Goal: Task Accomplishment & Management: Use online tool/utility

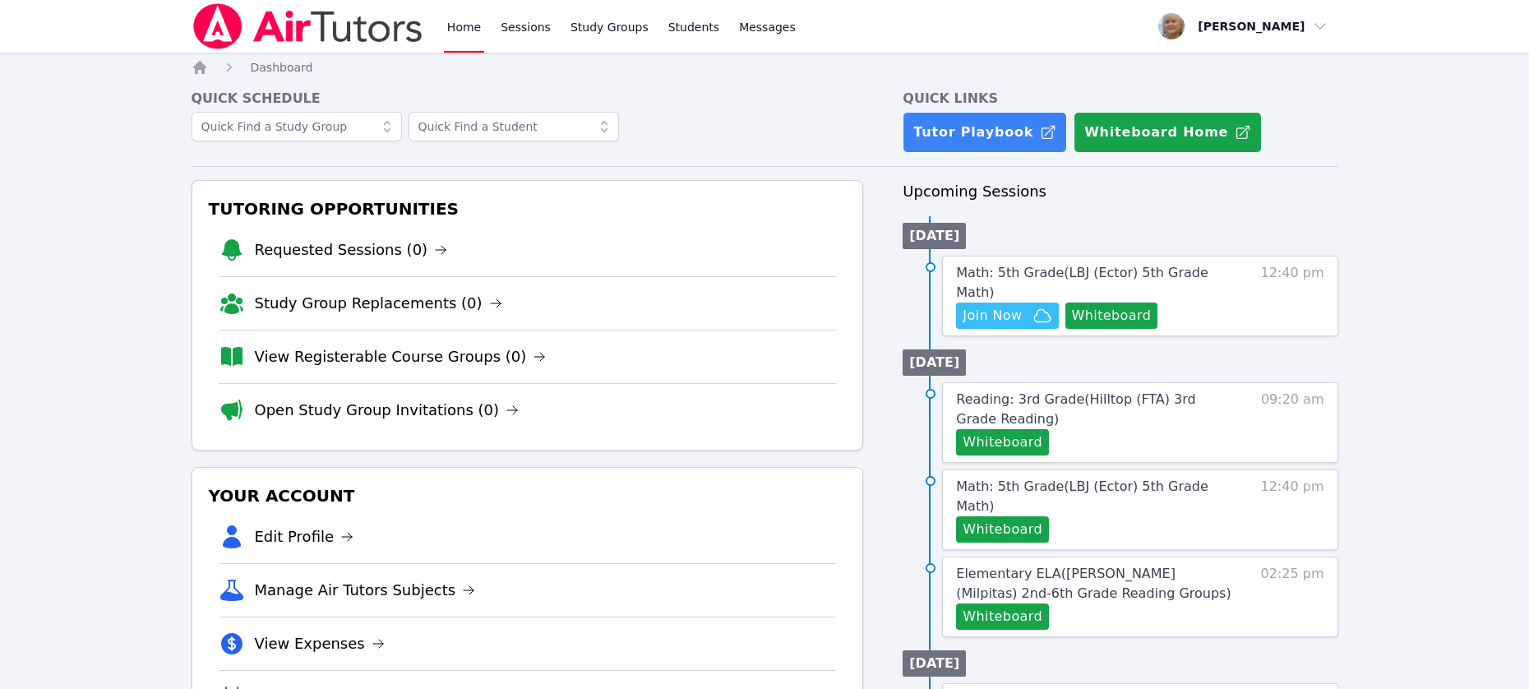
scroll to position [271, 0]
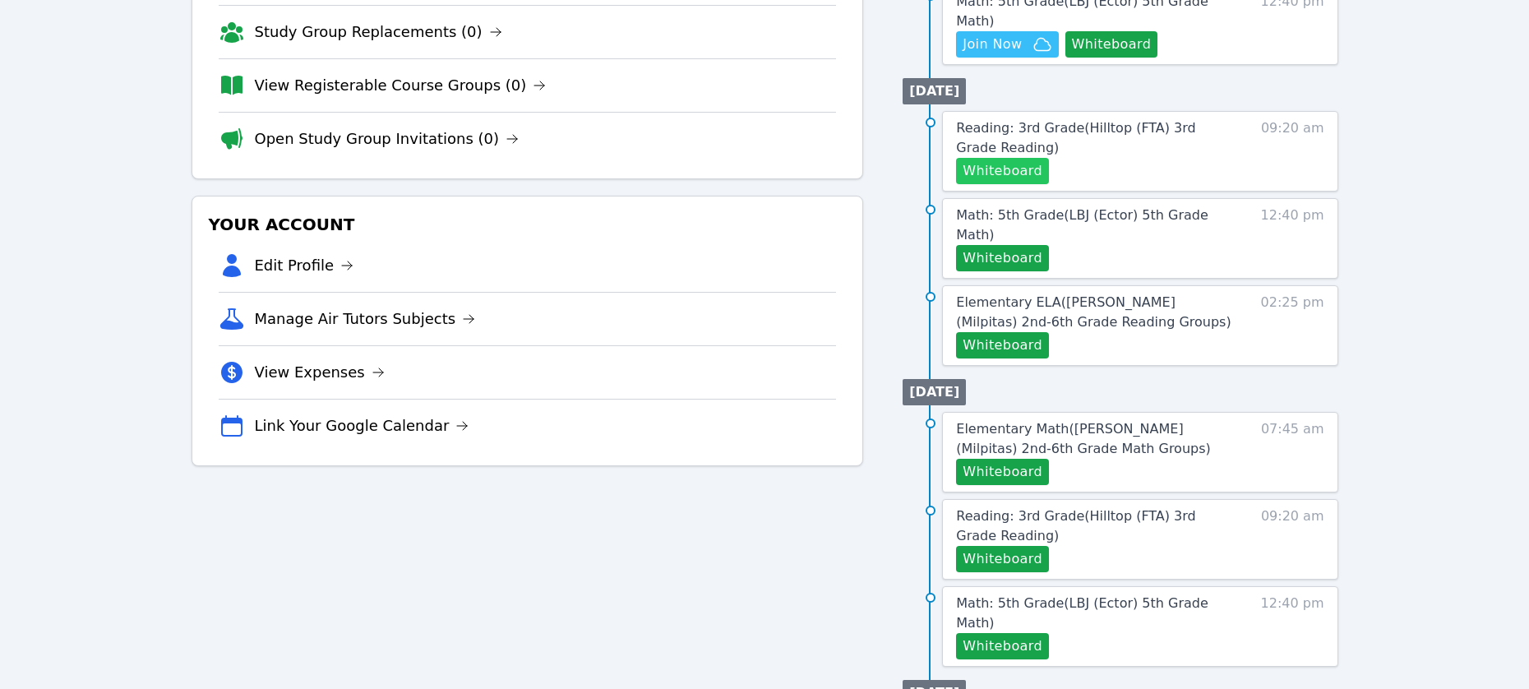
click at [1049, 184] on button "Whiteboard" at bounding box center [1002, 171] width 93 height 26
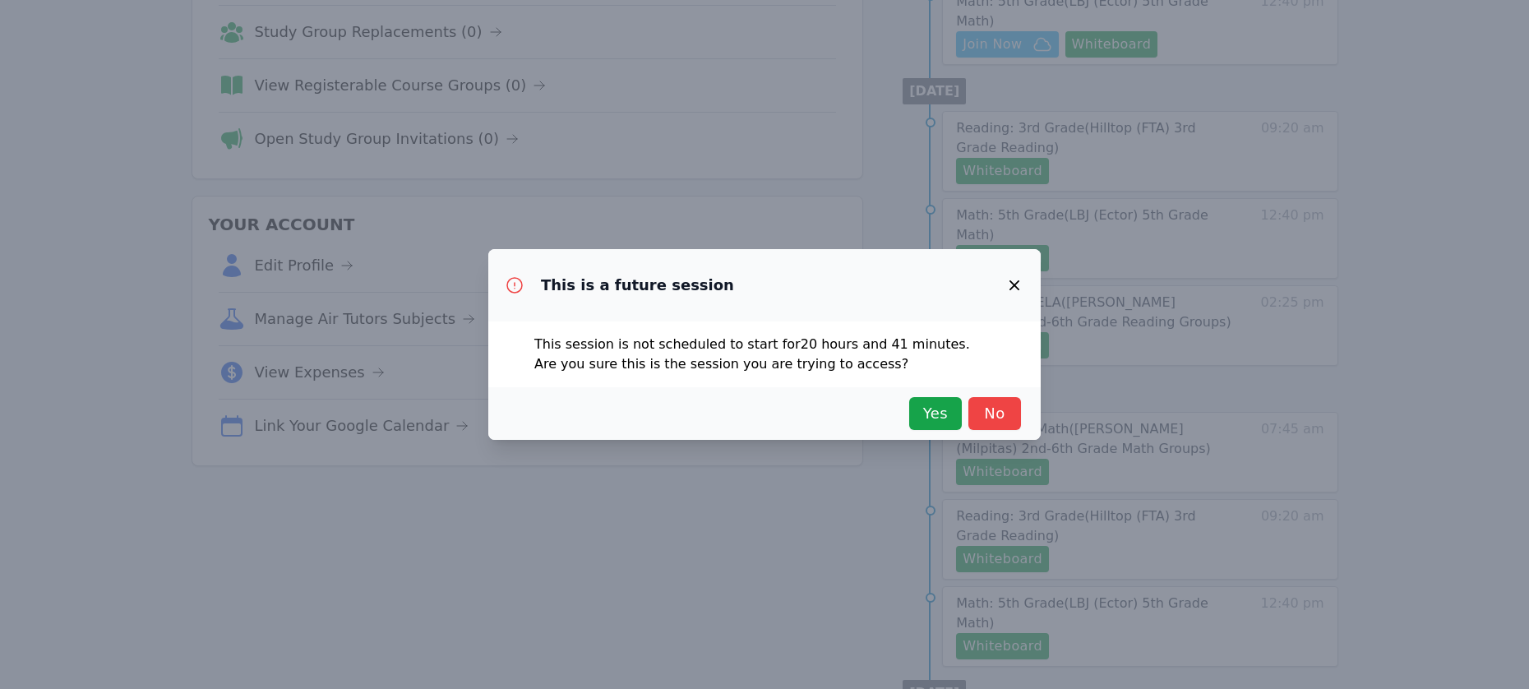
drag, startPoint x: 1498, startPoint y: 277, endPoint x: 1478, endPoint y: 280, distance: 20.7
click at [1497, 277] on div "This is a future session This session is not scheduled to start for 20 hours an…" at bounding box center [764, 344] width 1529 height 689
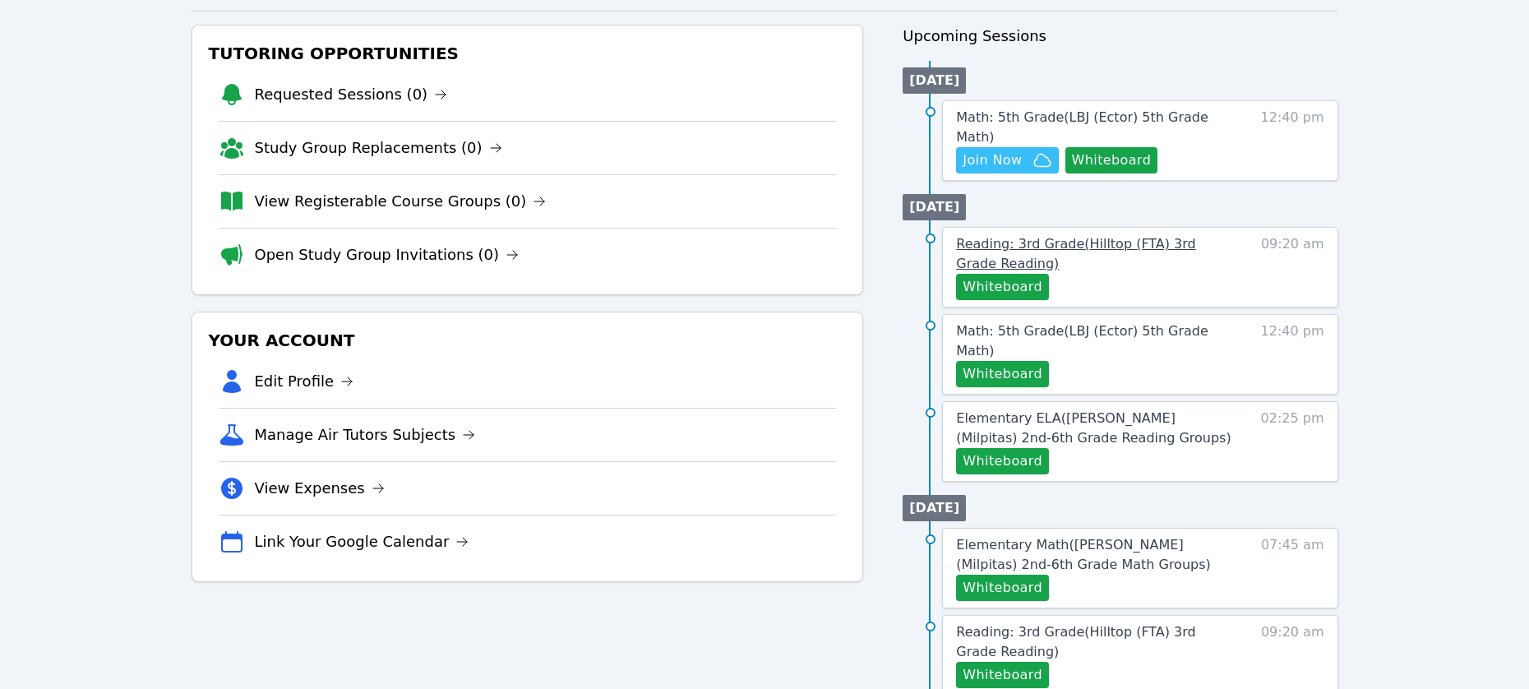
scroll to position [94, 0]
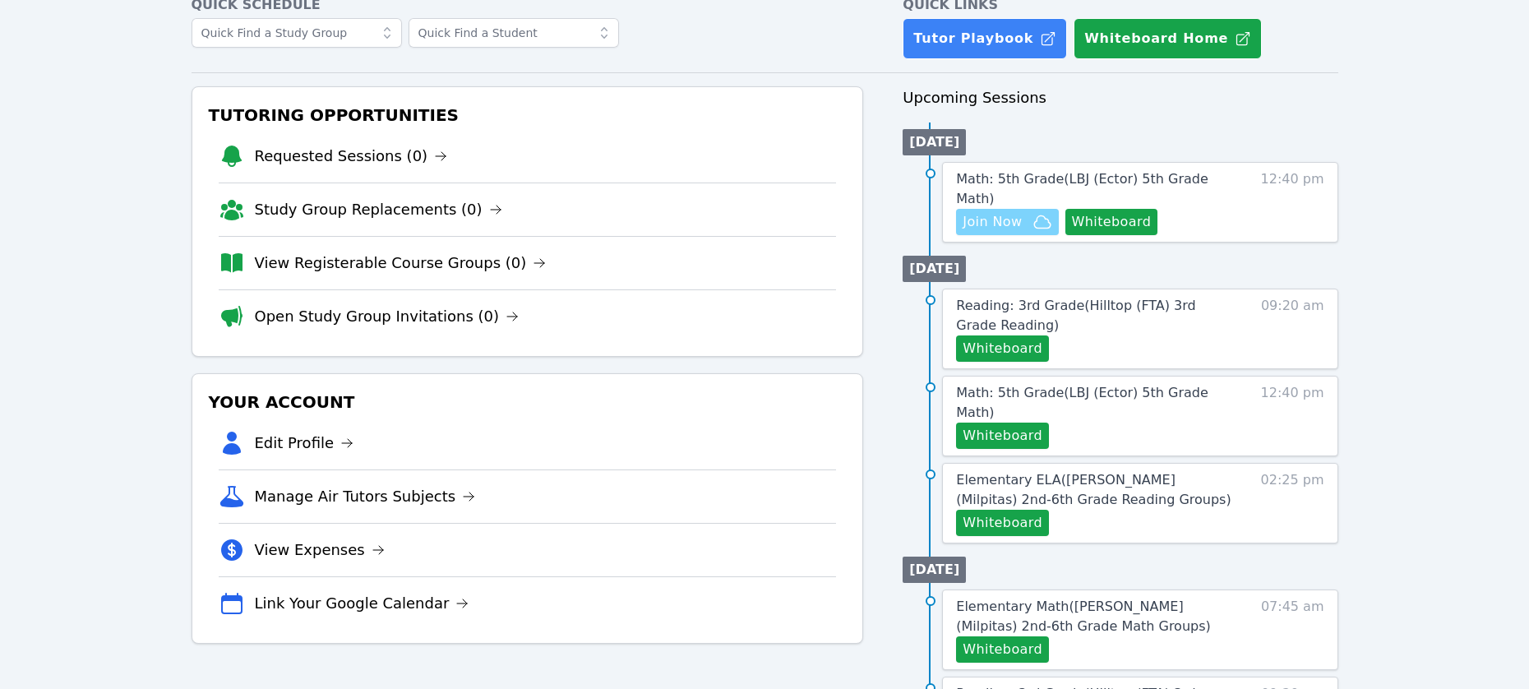
click at [1022, 232] on span "Join Now" at bounding box center [992, 222] width 59 height 20
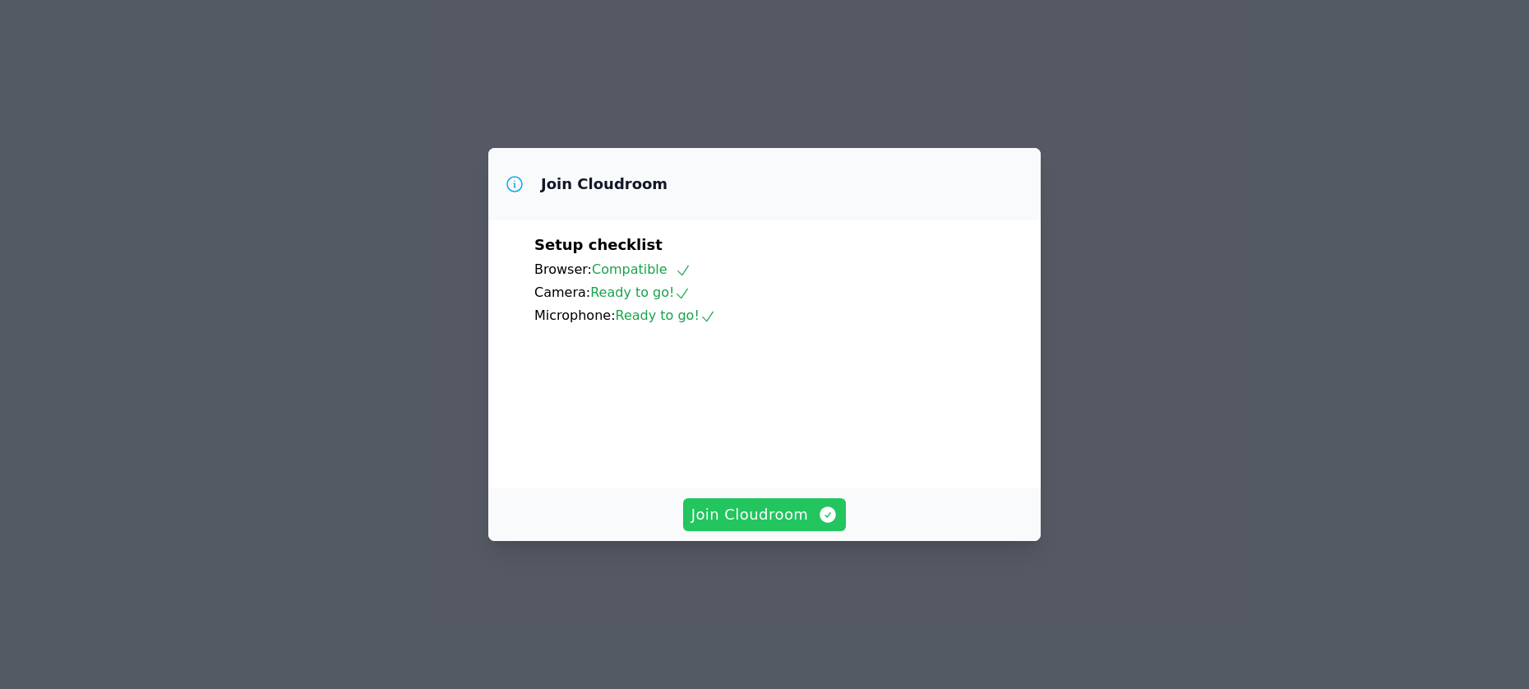
click at [723, 526] on span "Join Cloudroom" at bounding box center [765, 514] width 147 height 23
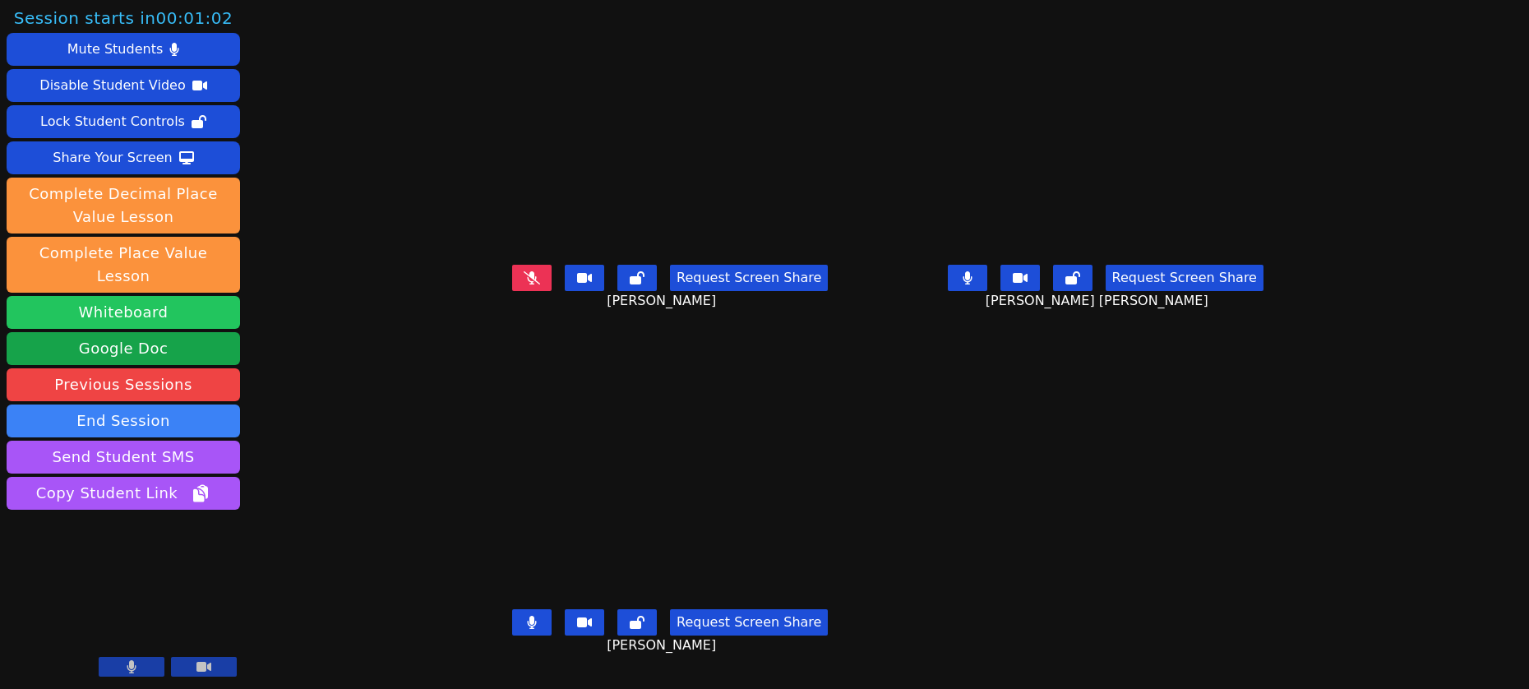
click at [183, 329] on button "Whiteboard" at bounding box center [124, 312] width 234 height 33
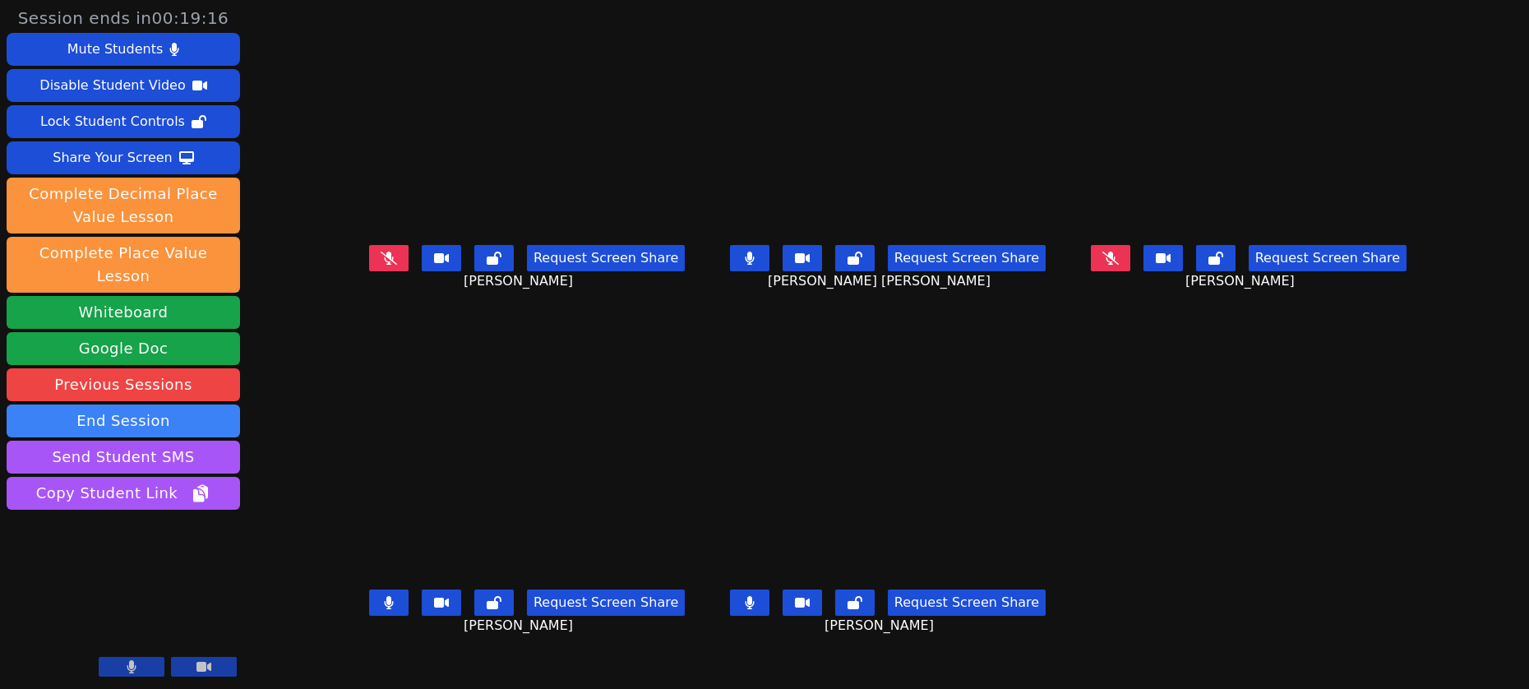
click at [745, 265] on icon at bounding box center [749, 258] width 9 height 13
click at [734, 616] on button at bounding box center [749, 603] width 39 height 26
click at [745, 609] on icon at bounding box center [749, 602] width 9 height 13
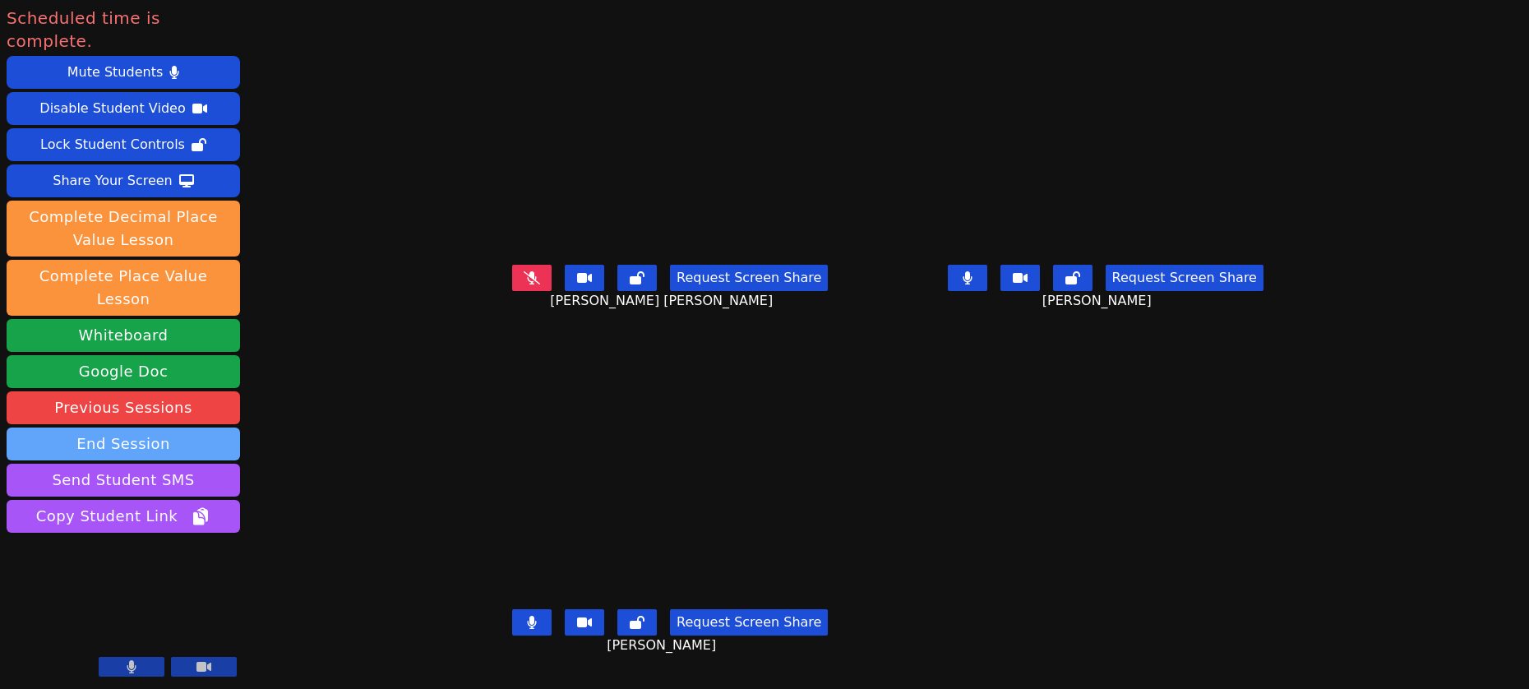
click at [211, 460] on button "End Session" at bounding box center [124, 444] width 234 height 33
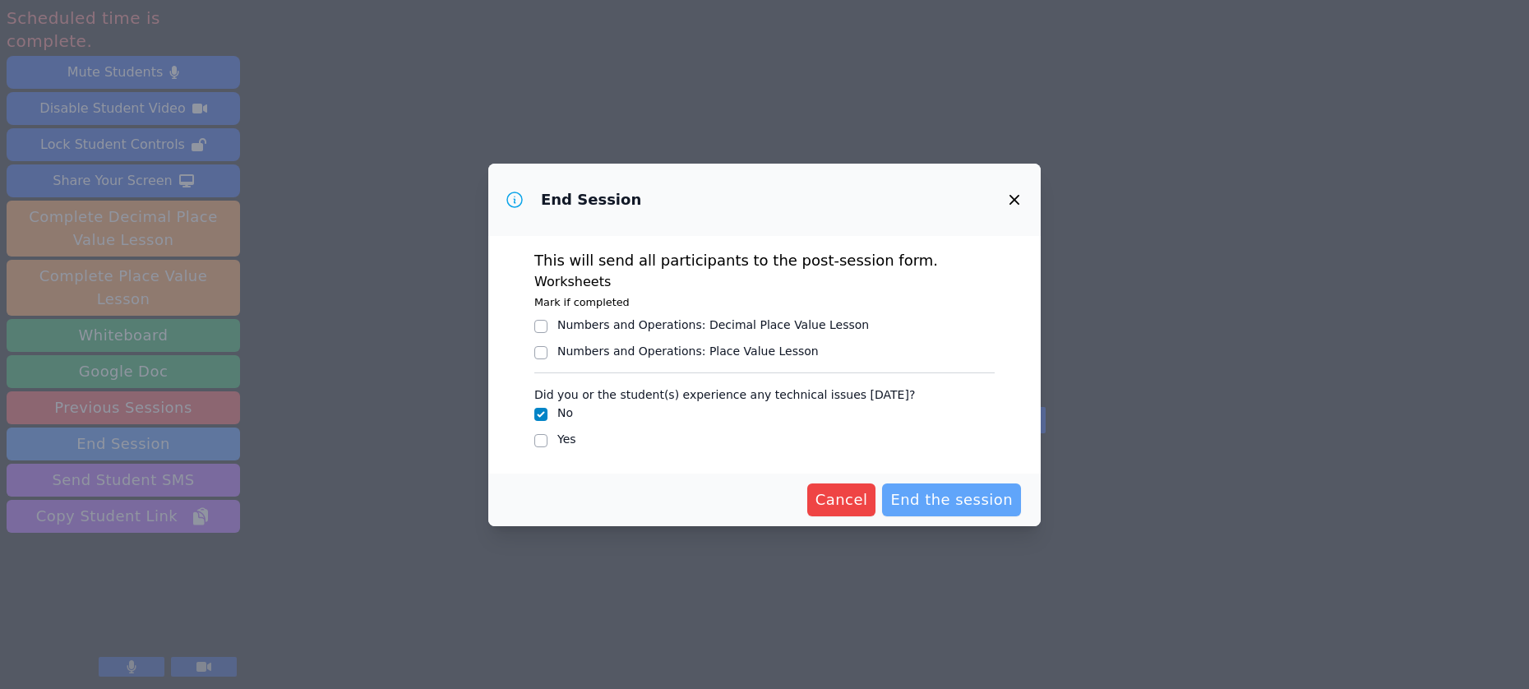
click at [997, 511] on span "End the session" at bounding box center [951, 499] width 123 height 23
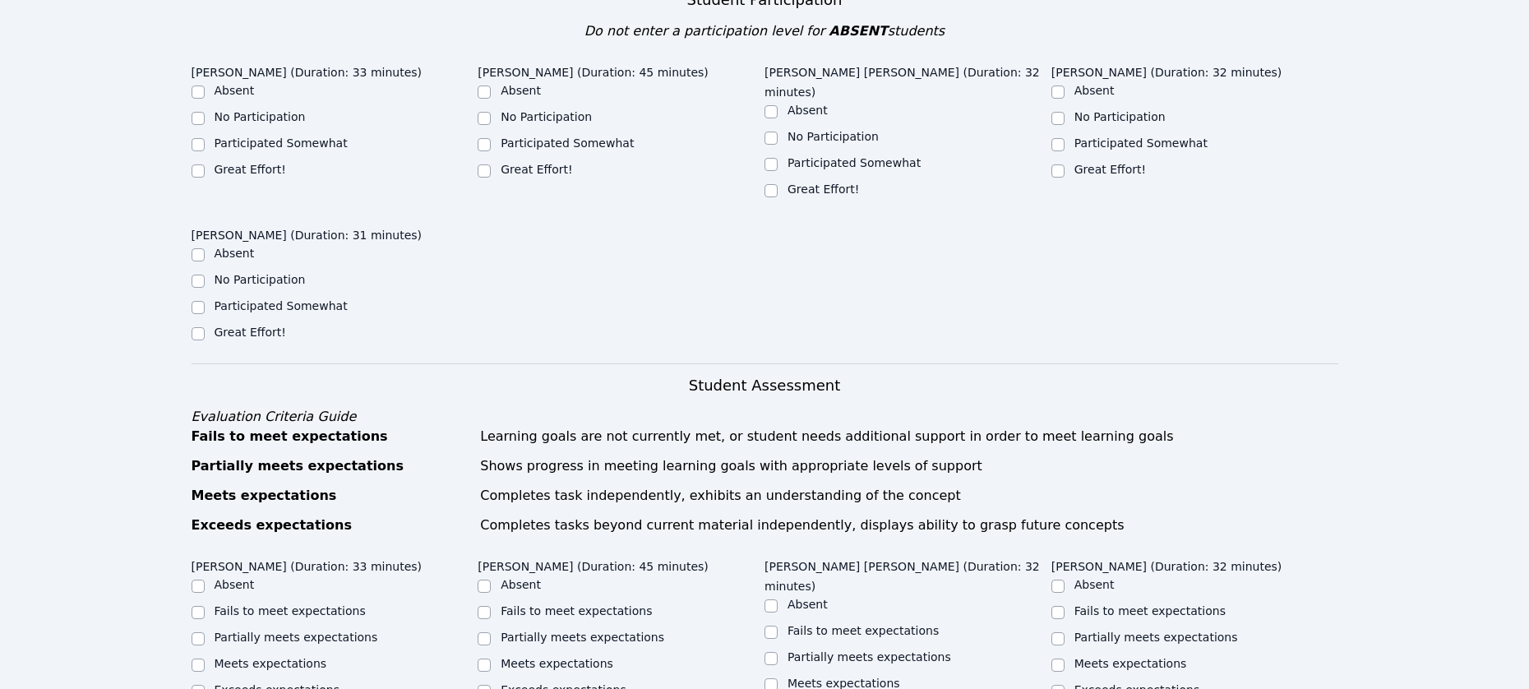
scroll to position [479, 0]
click at [199, 150] on input "Participated Somewhat" at bounding box center [198, 143] width 13 height 13
checkbox input "true"
click at [484, 150] on input "Participated Somewhat" at bounding box center [484, 143] width 13 height 13
checkbox input "true"
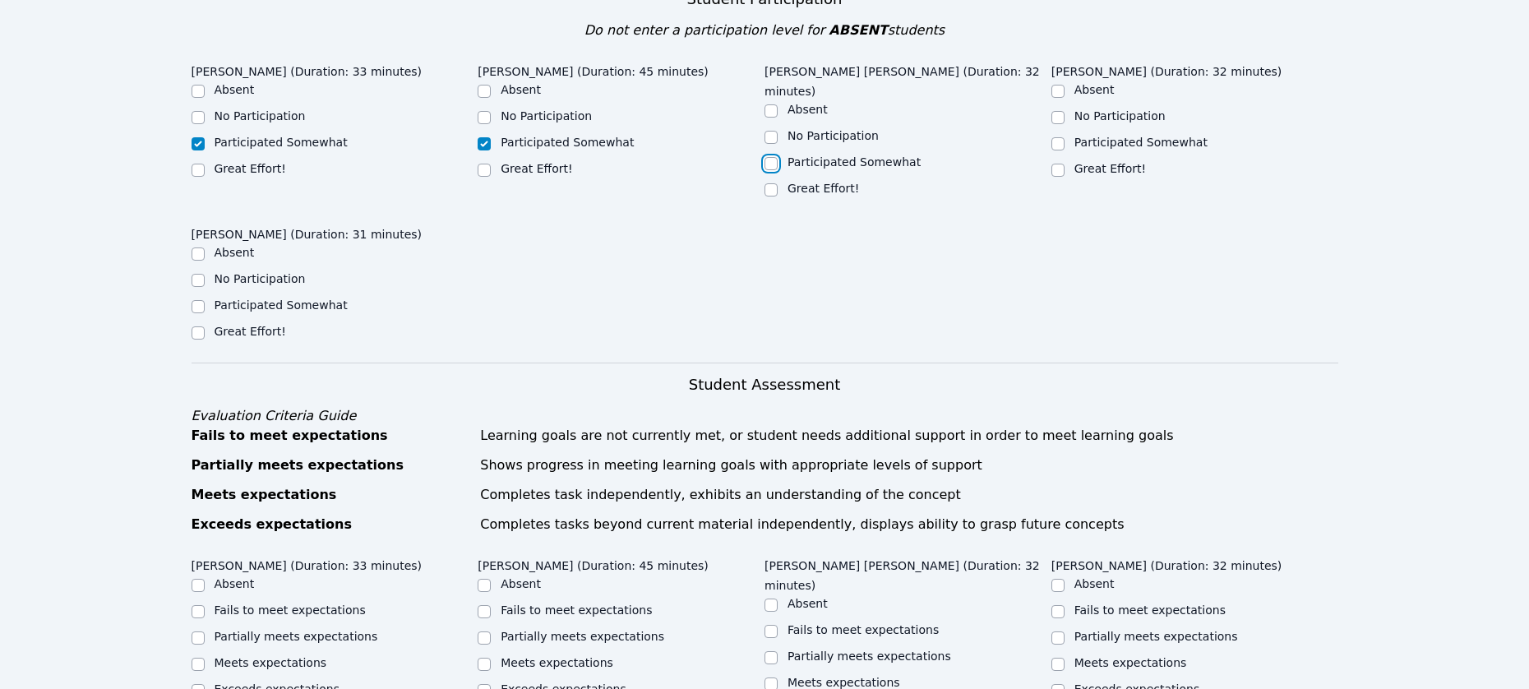
click at [775, 170] on input "Participated Somewhat" at bounding box center [771, 163] width 13 height 13
checkbox input "true"
click at [1059, 177] on input "Great Effort!" at bounding box center [1058, 170] width 13 height 13
checkbox input "true"
click at [201, 340] on input "Great Effort!" at bounding box center [198, 332] width 13 height 13
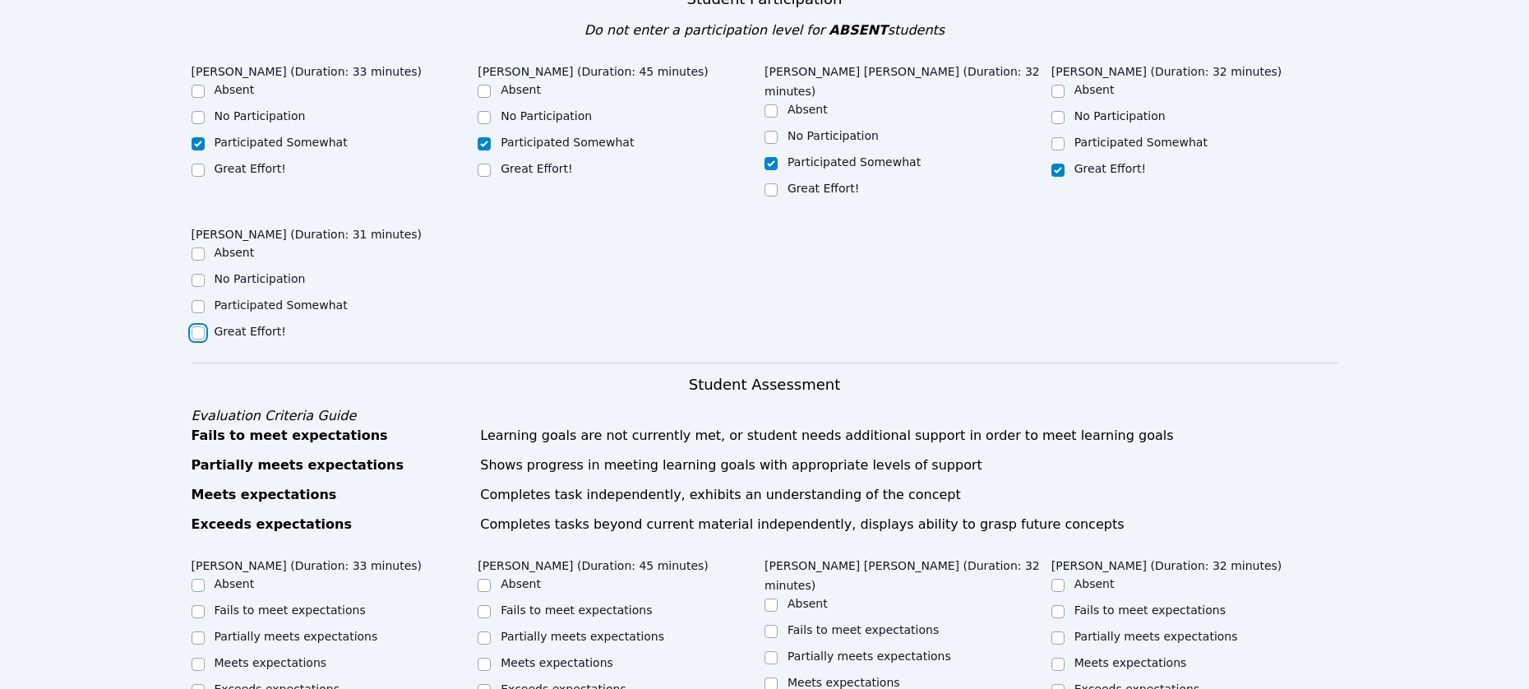
checkbox input "true"
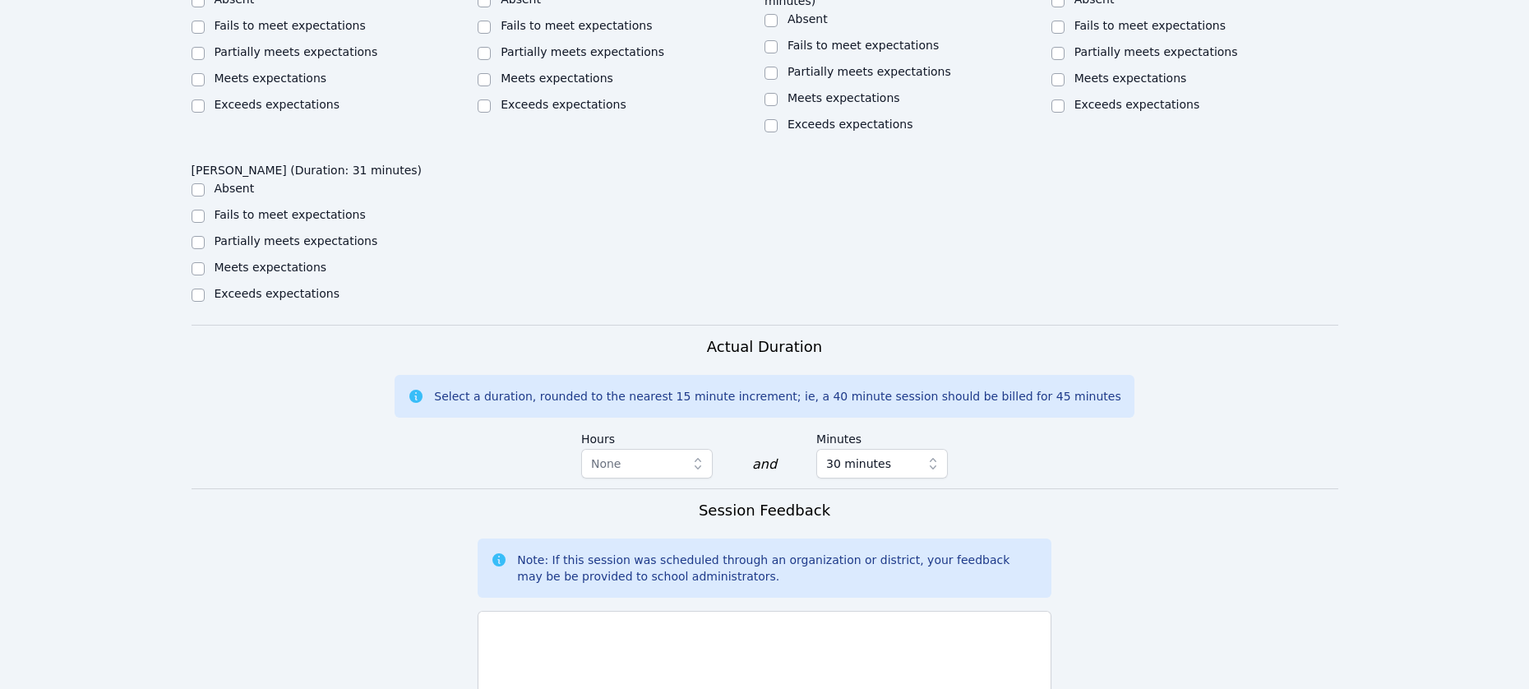
scroll to position [1084, 0]
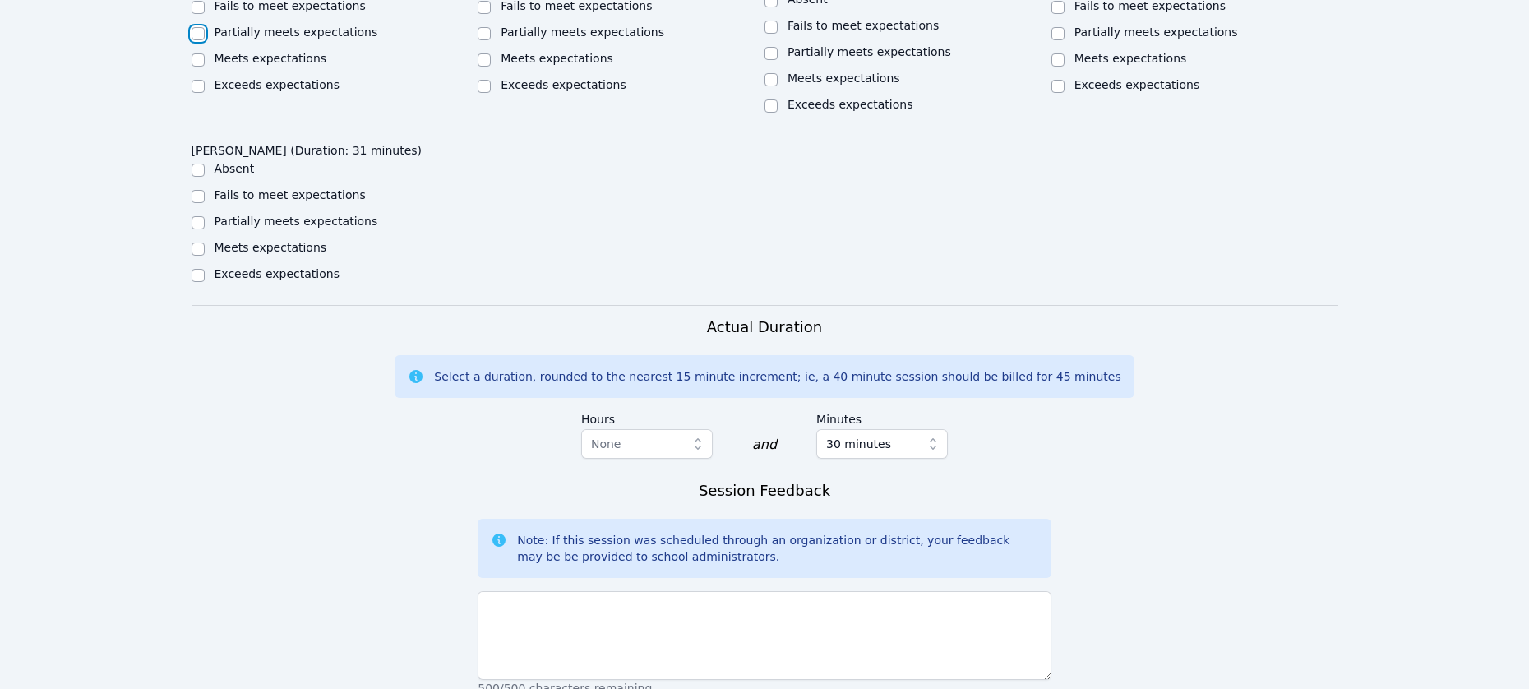
click at [196, 40] on input "Partially meets expectations" at bounding box center [198, 33] width 13 height 13
checkbox input "true"
click at [485, 67] on input "Meets expectations" at bounding box center [484, 59] width 13 height 13
checkbox input "true"
click at [771, 60] on input "Partially meets expectations" at bounding box center [771, 53] width 13 height 13
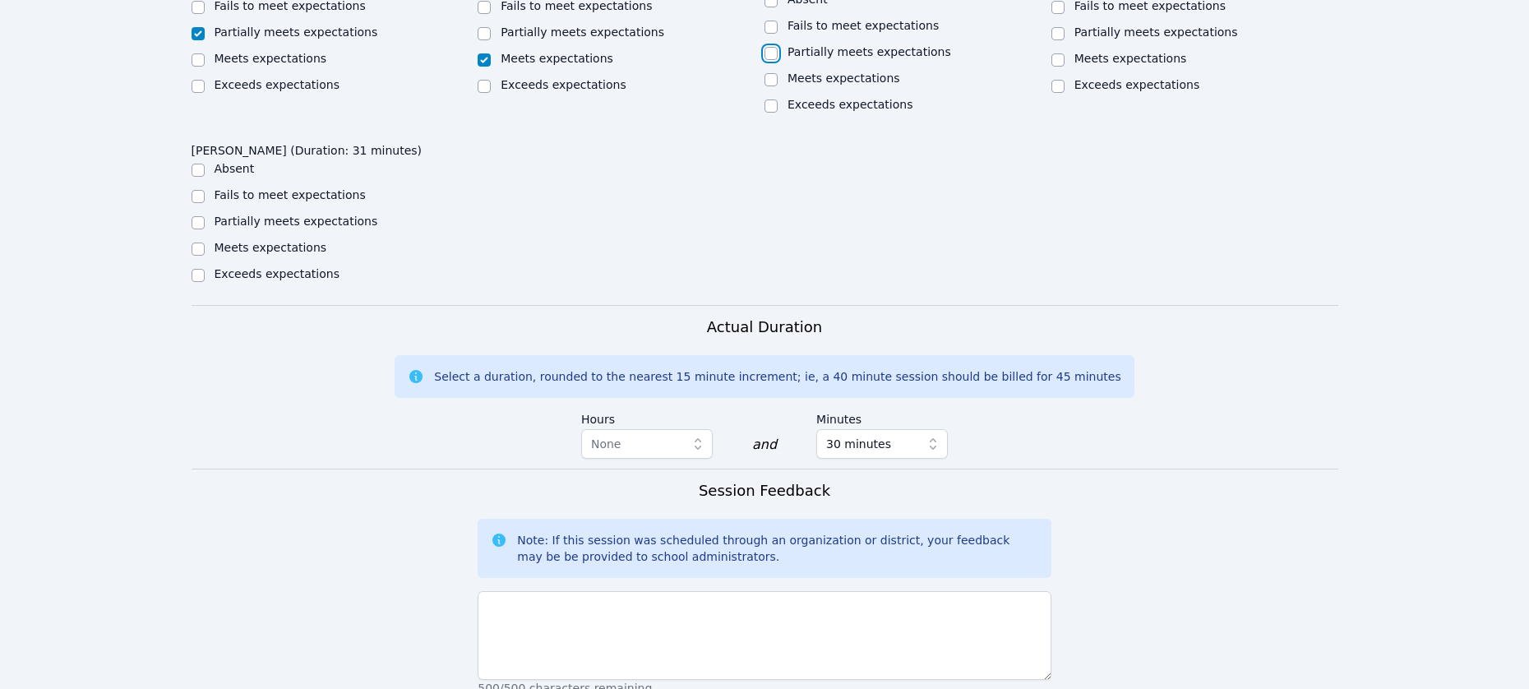
checkbox input "true"
click at [1062, 67] on input "Meets expectations" at bounding box center [1058, 59] width 13 height 13
checkbox input "true"
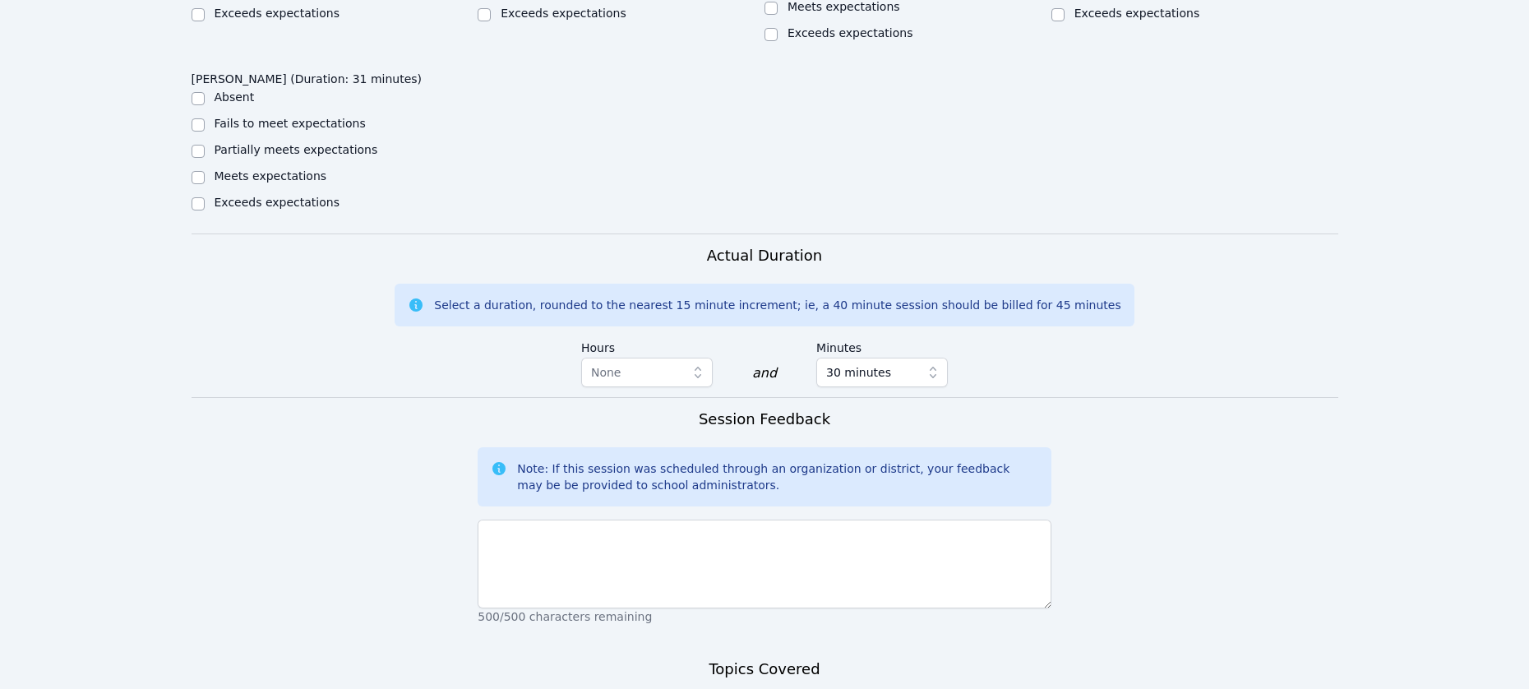
scroll to position [1177, 0]
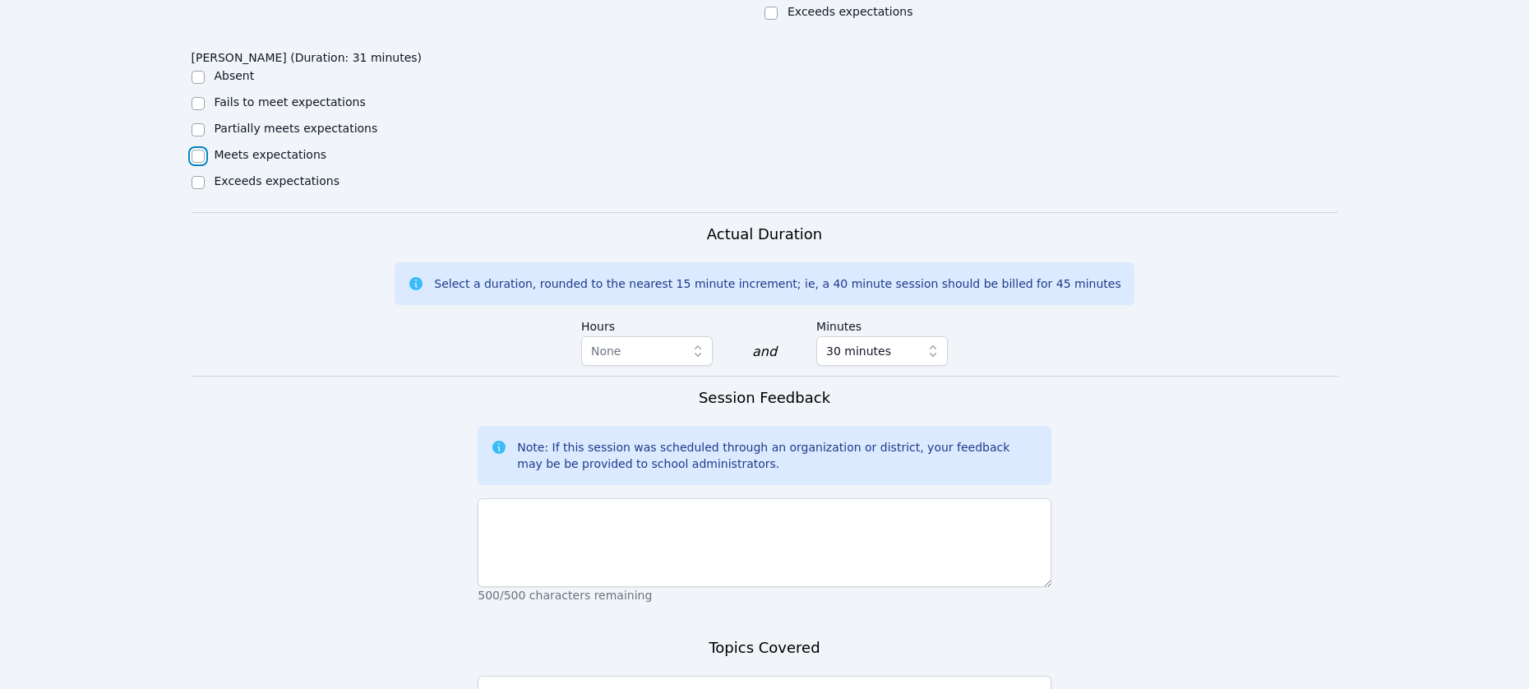
drag, startPoint x: 198, startPoint y: 534, endPoint x: 361, endPoint y: 533, distance: 162.8
click at [202, 163] on input "Meets expectations" at bounding box center [198, 156] width 13 height 13
checkbox input "true"
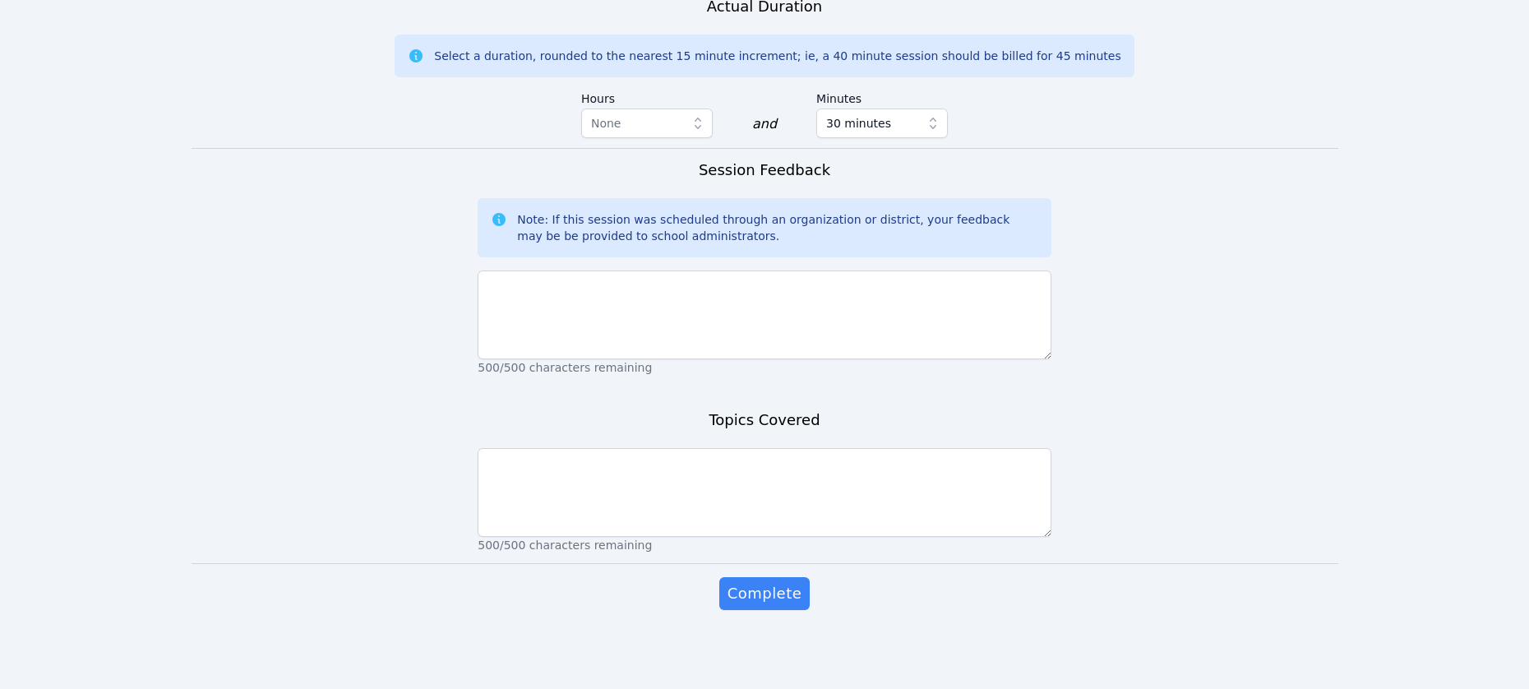
scroll to position [1613, 0]
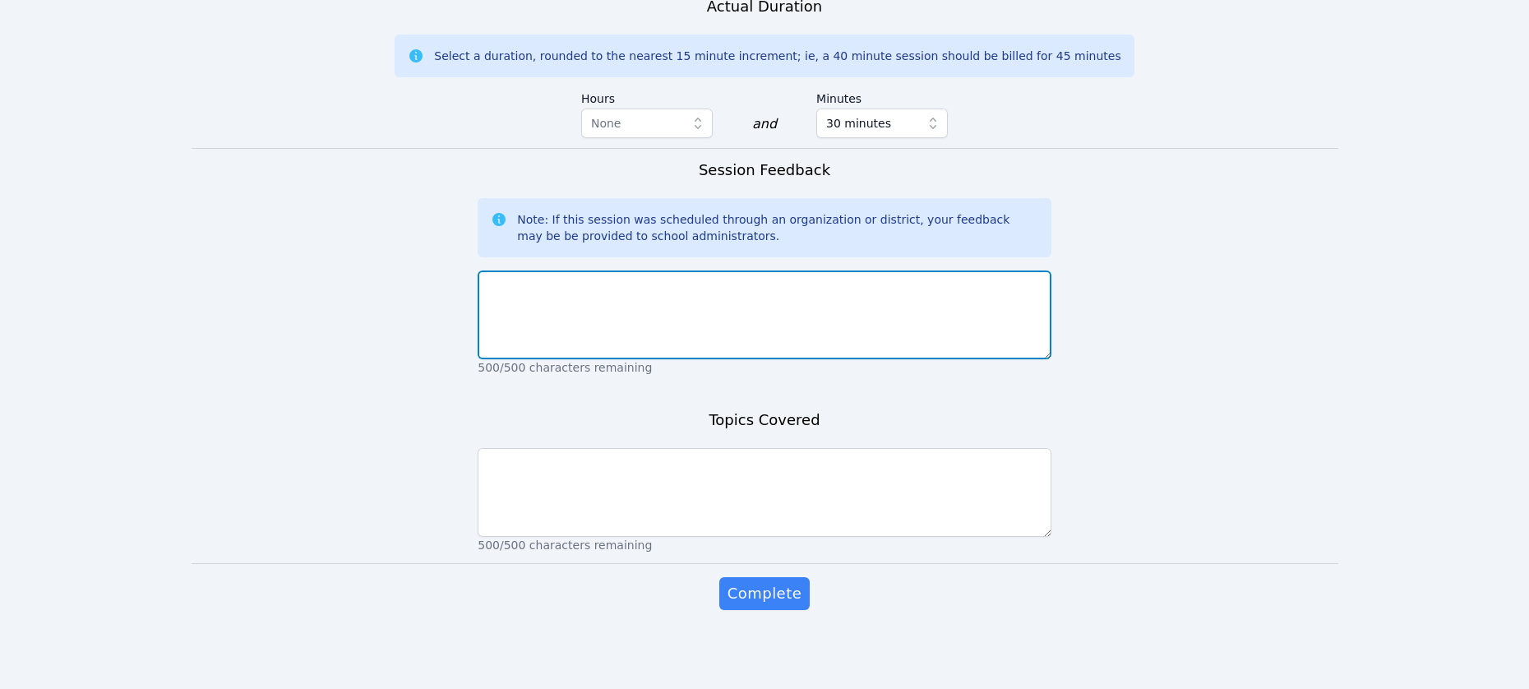
click at [655, 359] on textarea at bounding box center [765, 315] width 574 height 89
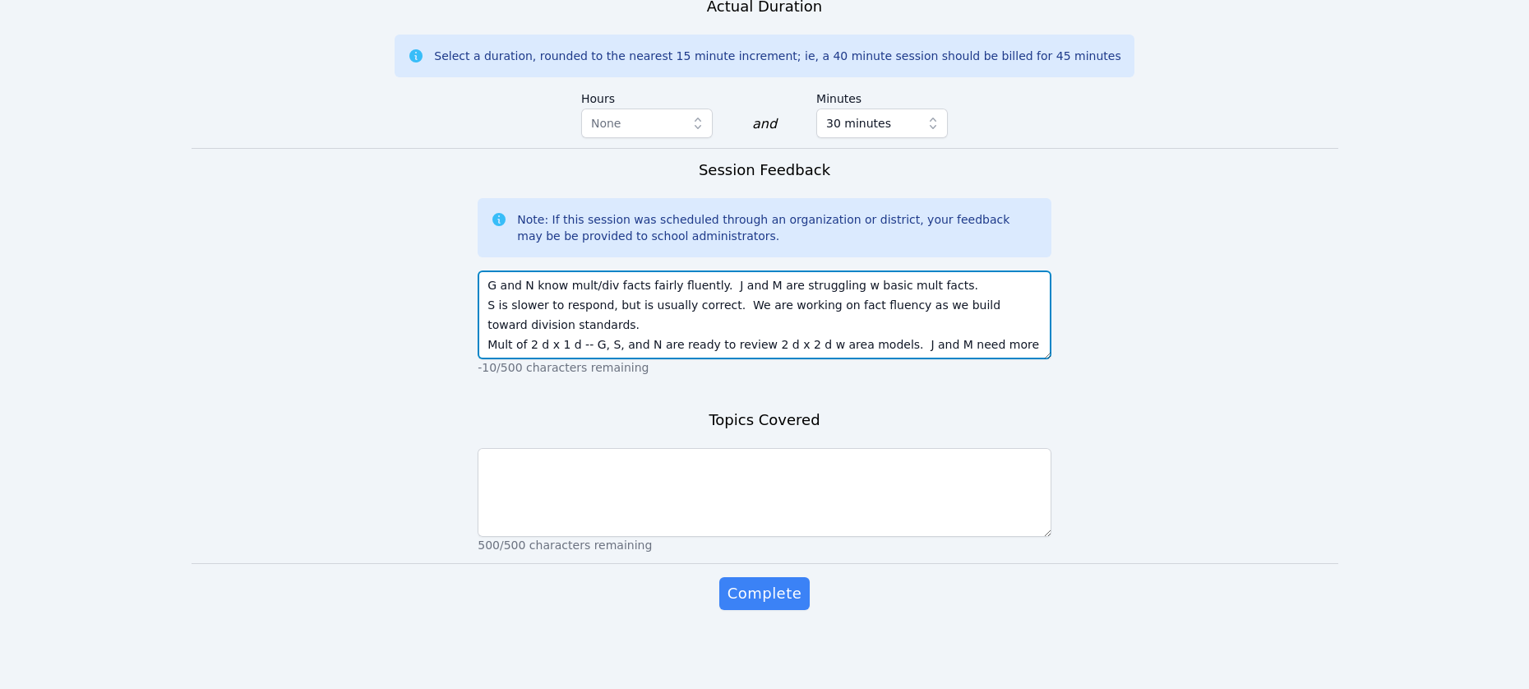
scroll to position [74, 0]
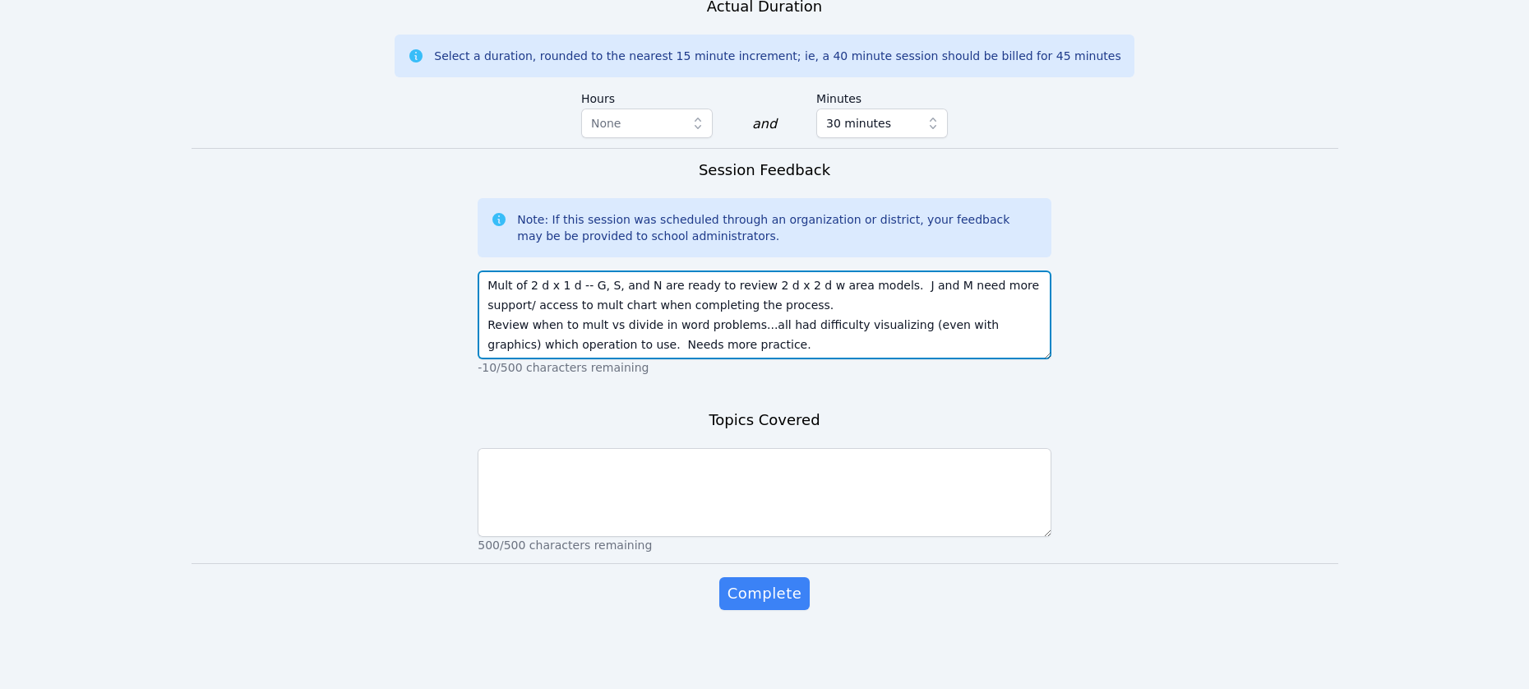
type textarea "G and N know mult/div facts fairly fluently. J and M are struggling w basic mul…"
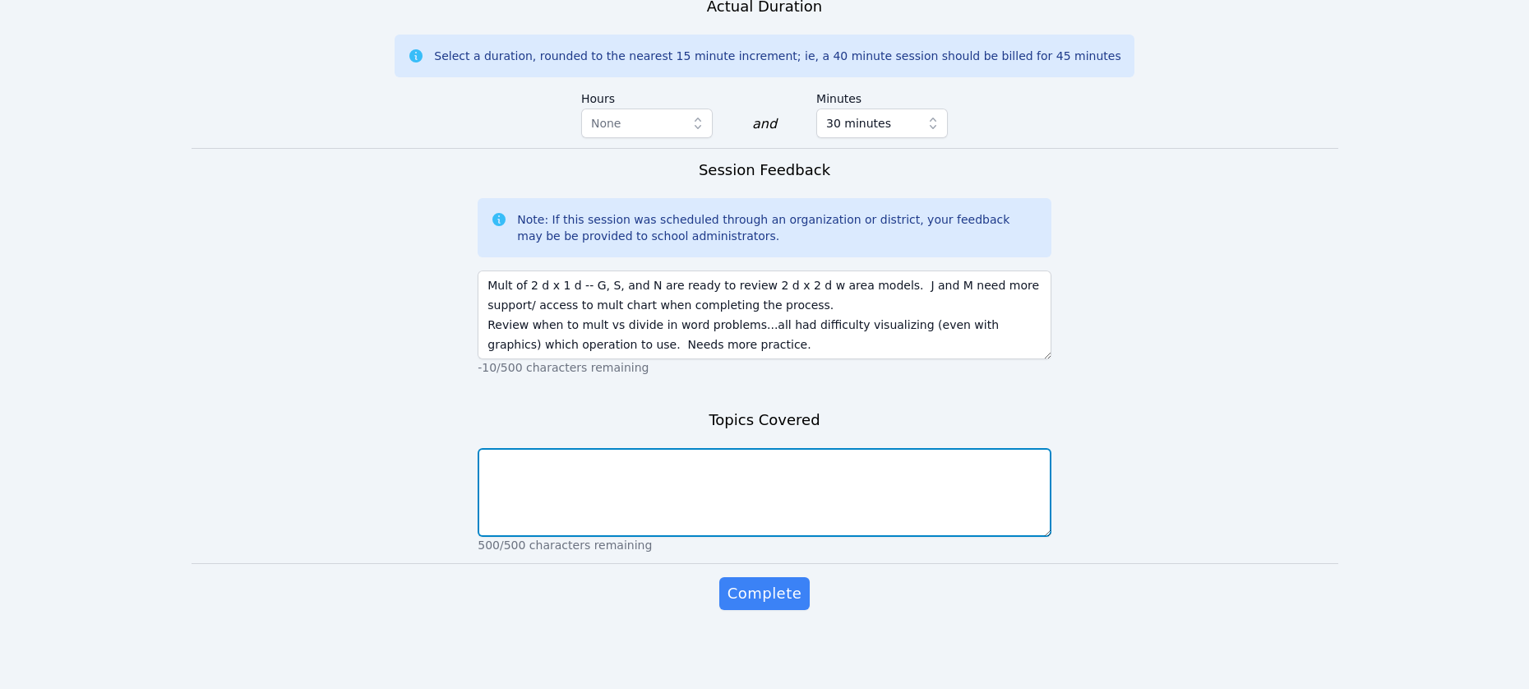
click at [629, 537] on textarea at bounding box center [765, 492] width 574 height 89
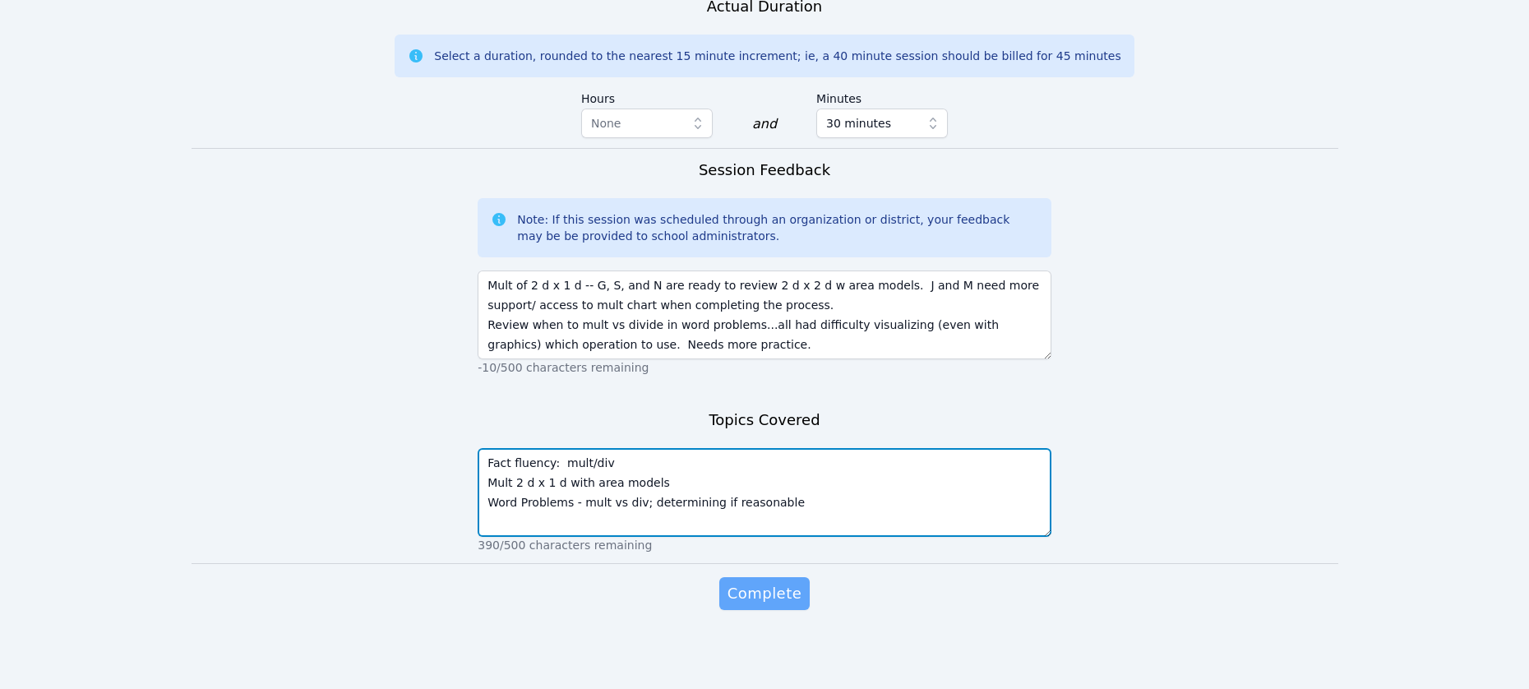
type textarea "Fact fluency: mult/div Mult 2 d x 1 d with area models Word Problems - mult vs …"
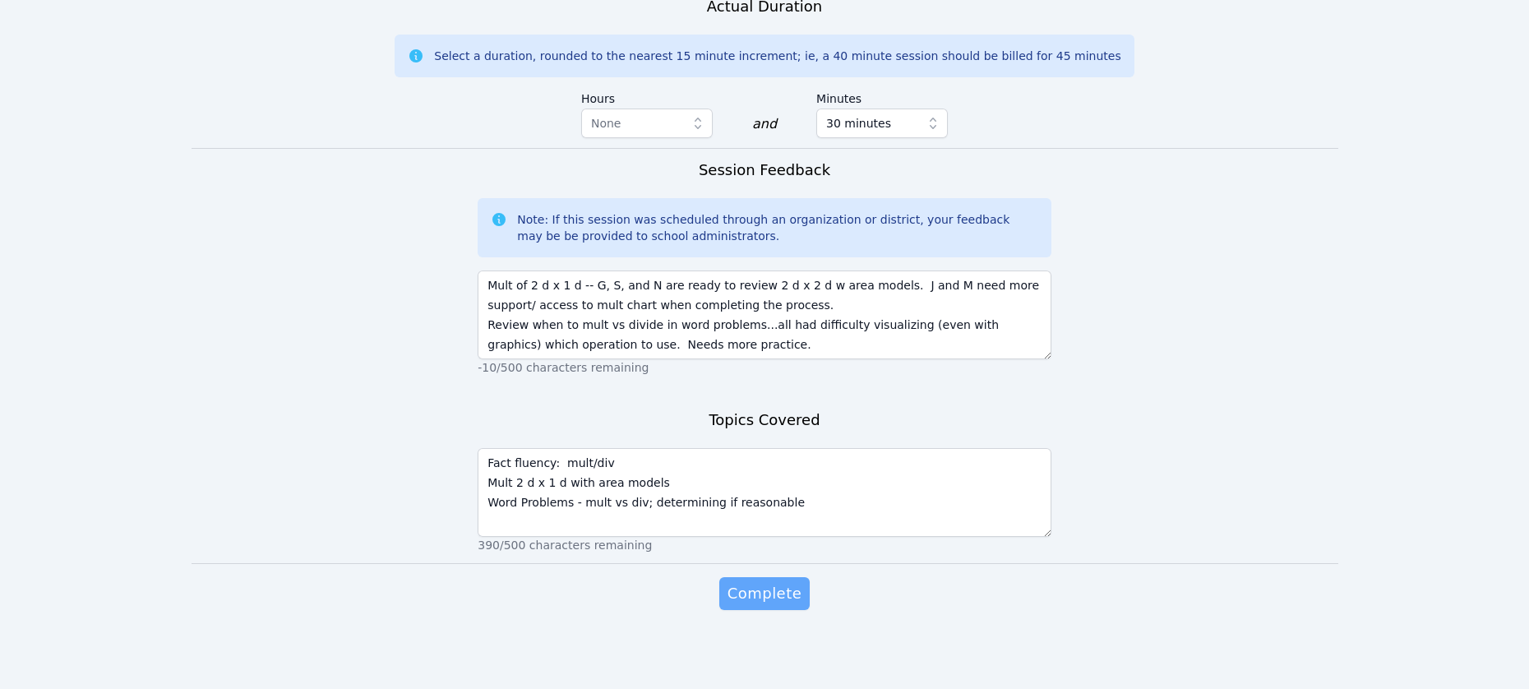
click at [775, 582] on span "Complete" at bounding box center [765, 593] width 74 height 23
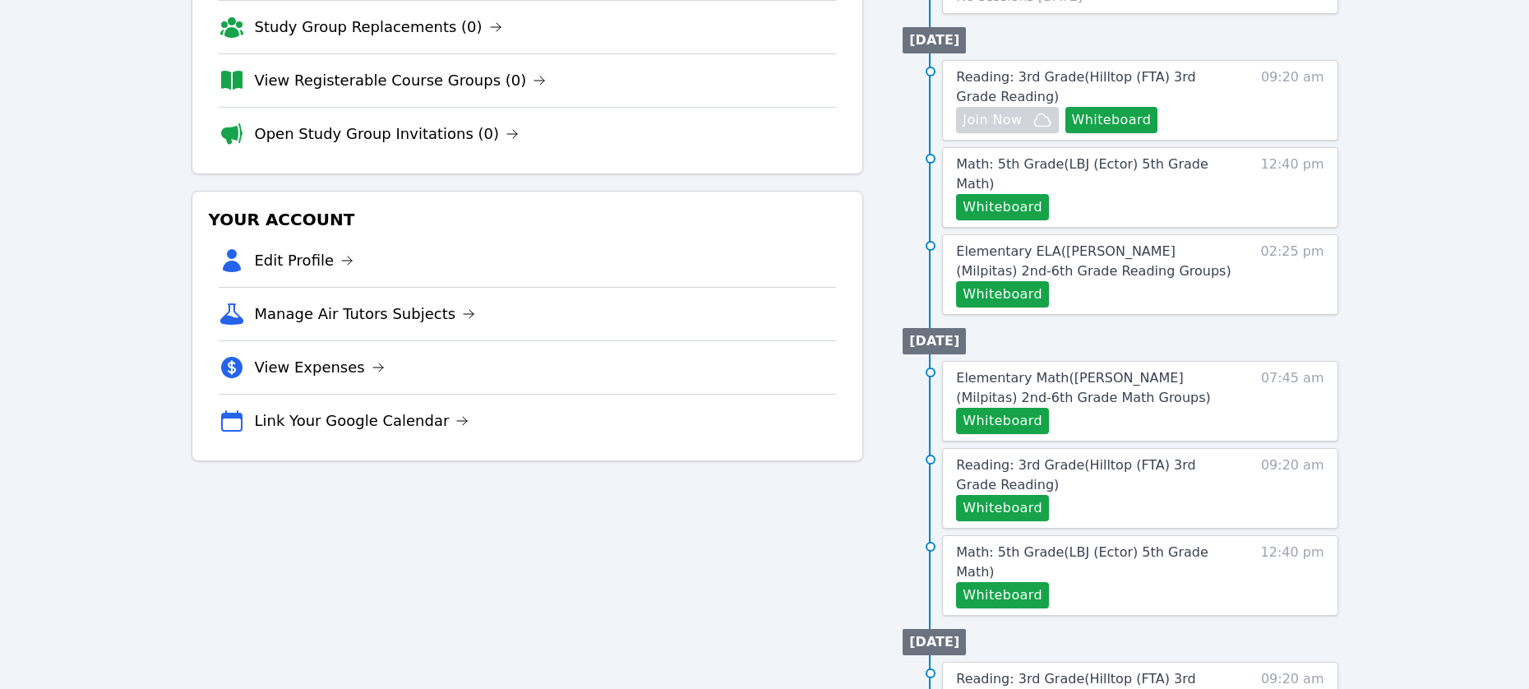
scroll to position [274, 0]
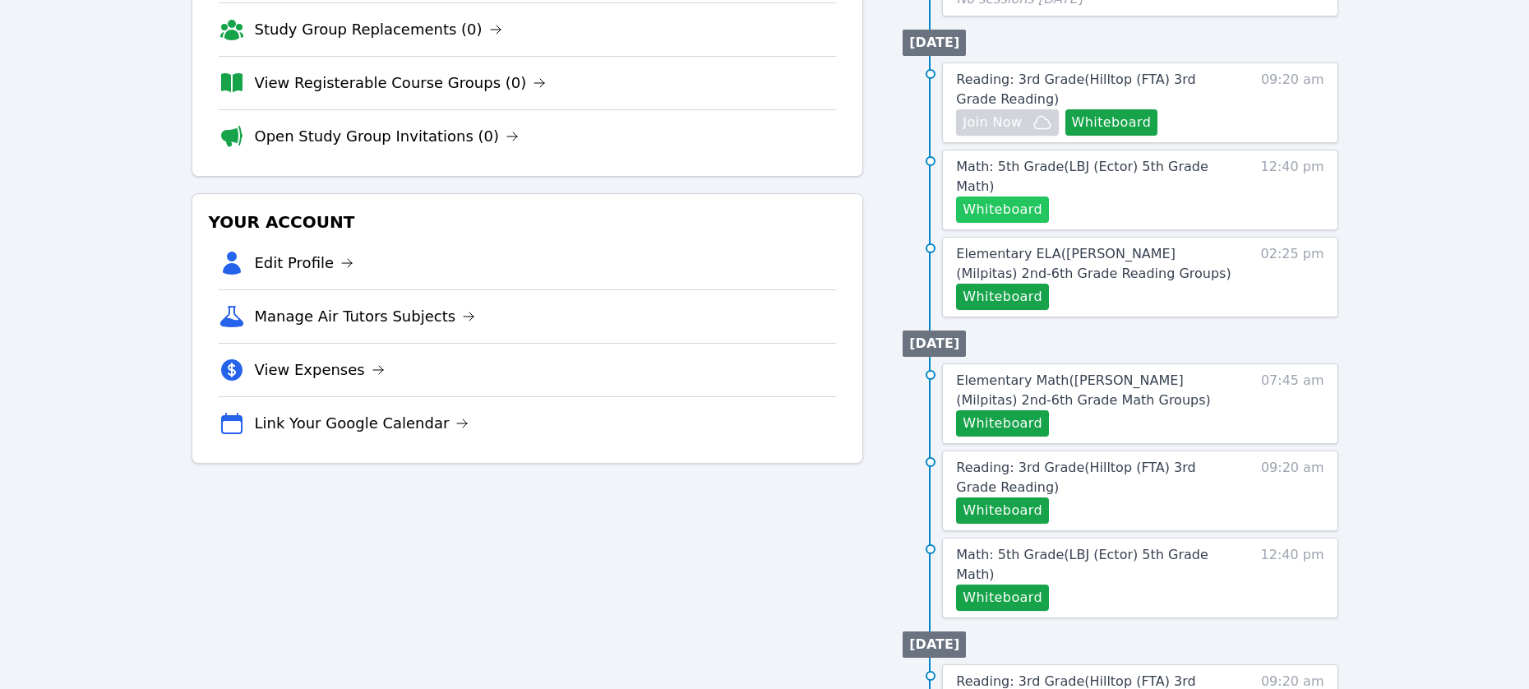
click at [1046, 223] on button "Whiteboard" at bounding box center [1002, 210] width 93 height 26
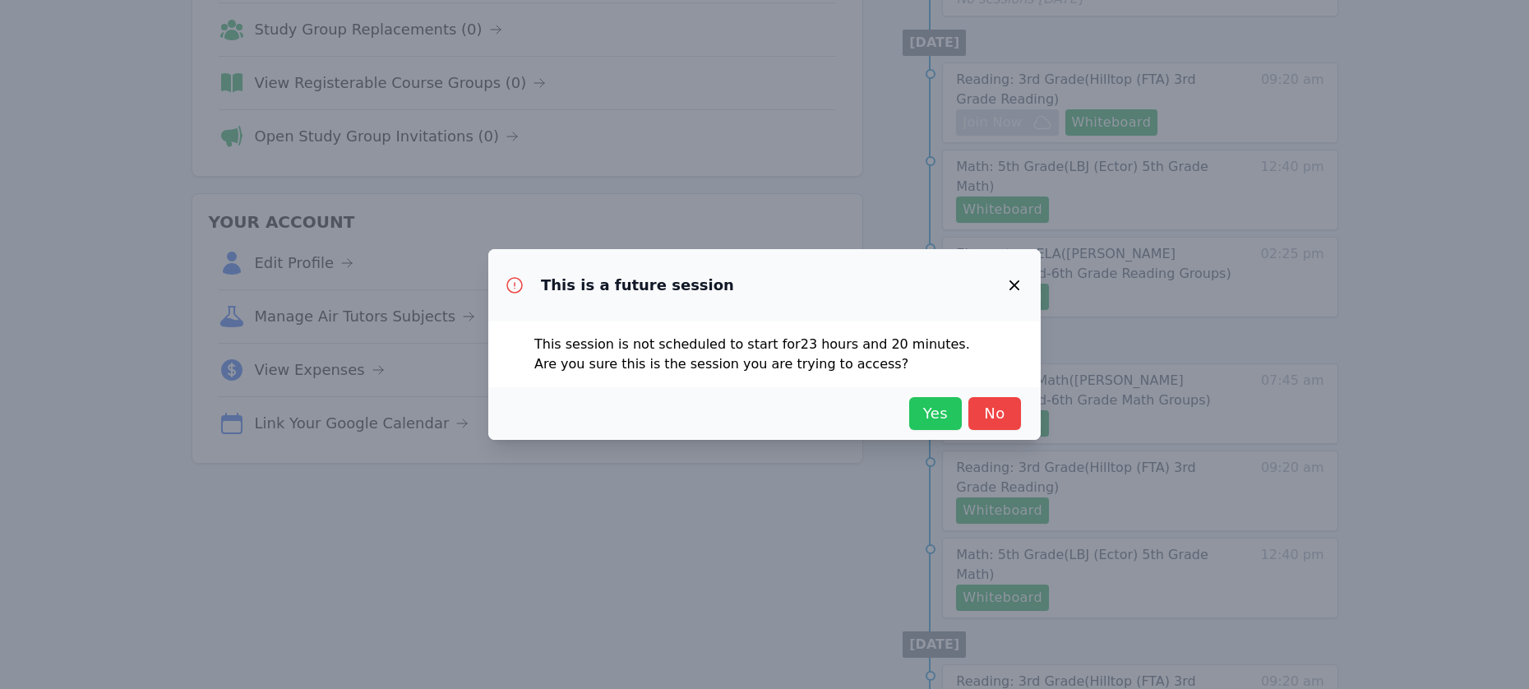
click at [954, 425] on span "Yes" at bounding box center [936, 413] width 36 height 23
